Goal: Task Accomplishment & Management: Use online tool/utility

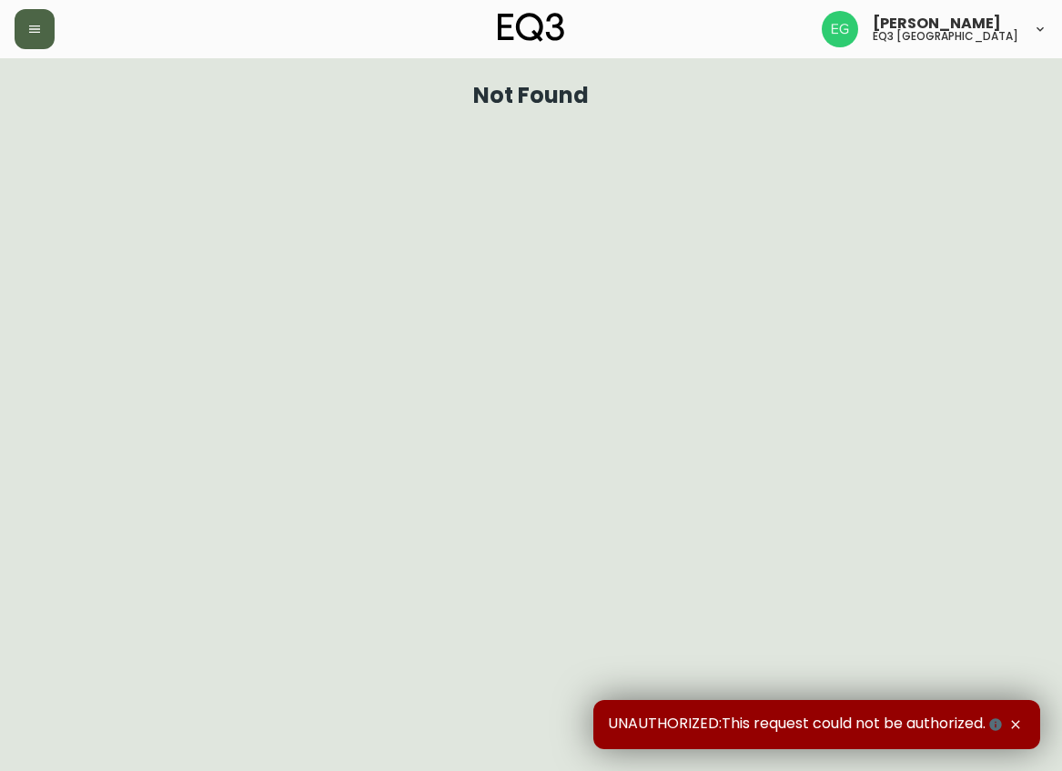
click at [34, 26] on icon "button" at bounding box center [34, 28] width 11 height 7
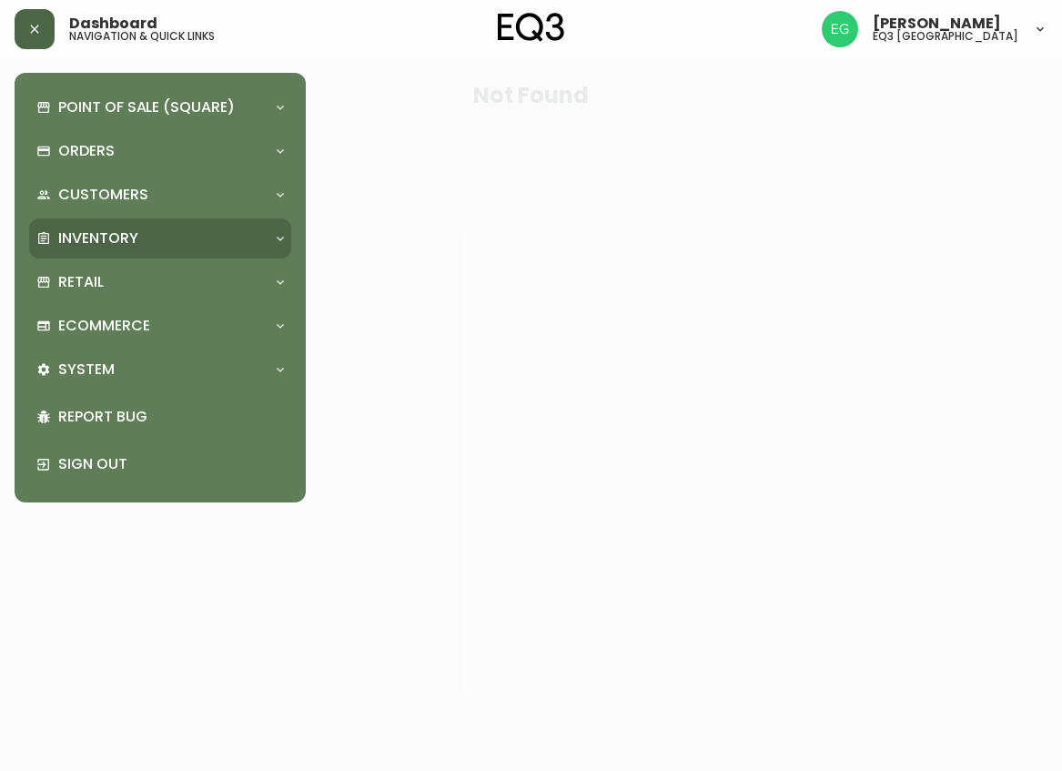
click at [83, 247] on p "Inventory" at bounding box center [98, 238] width 80 height 20
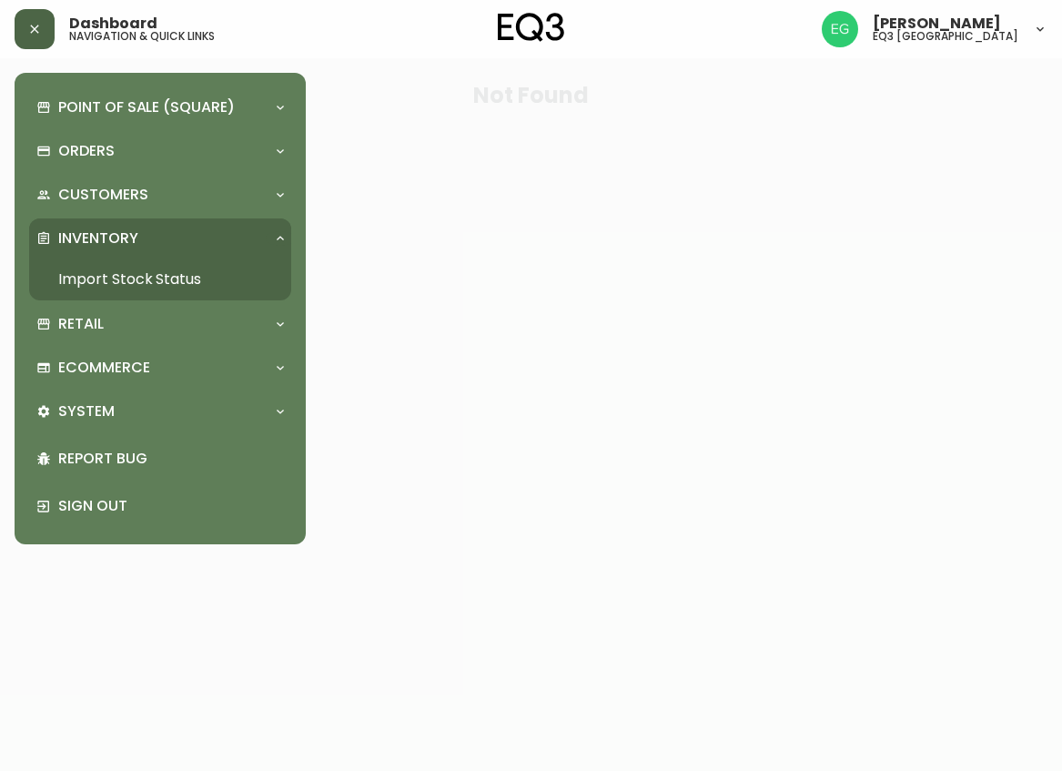
click at [88, 276] on link "Import Stock Status" at bounding box center [160, 279] width 262 height 42
